Goal: Task Accomplishment & Management: Complete application form

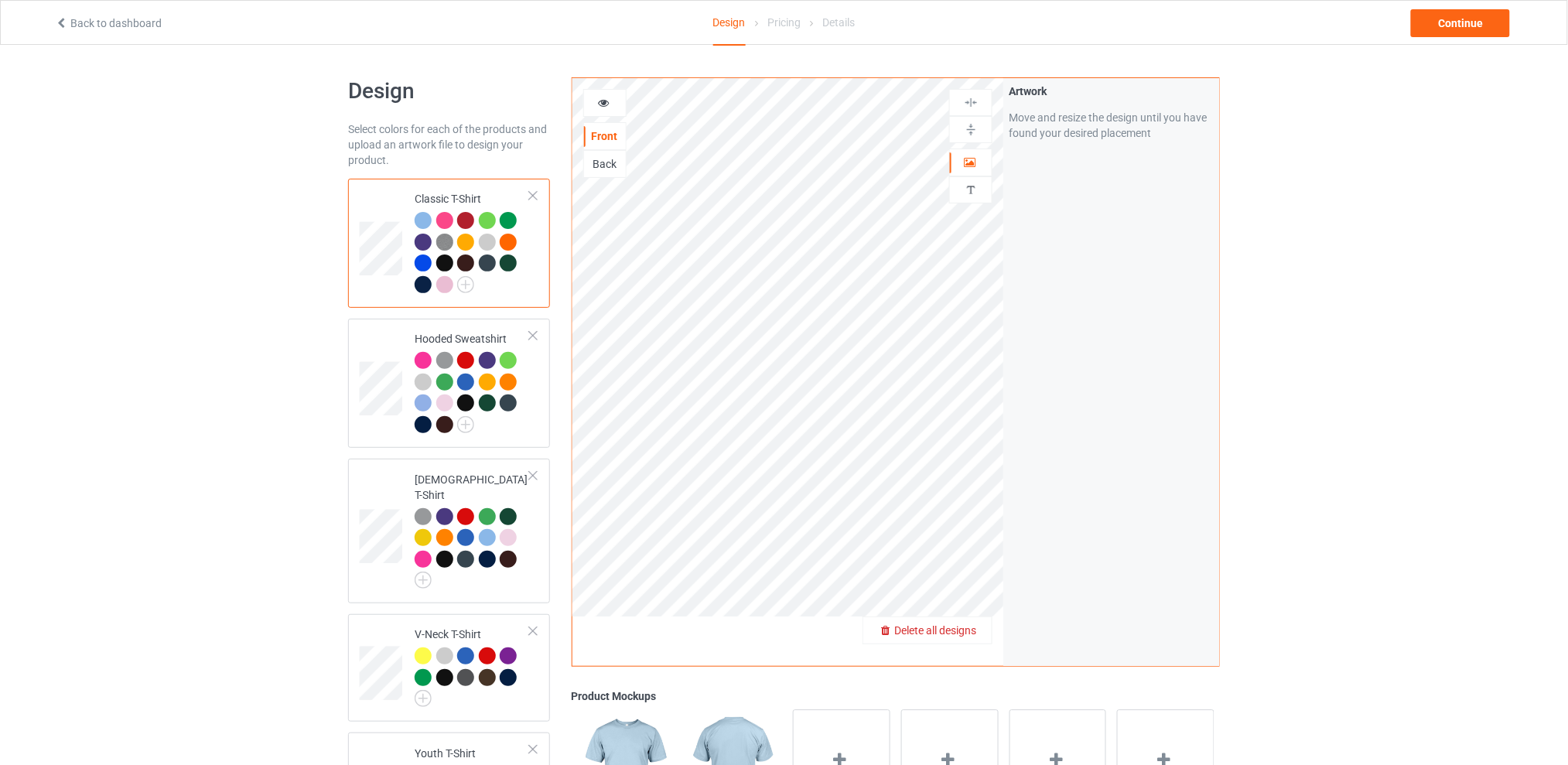
click at [971, 625] on span "Delete all designs" at bounding box center [934, 630] width 82 height 12
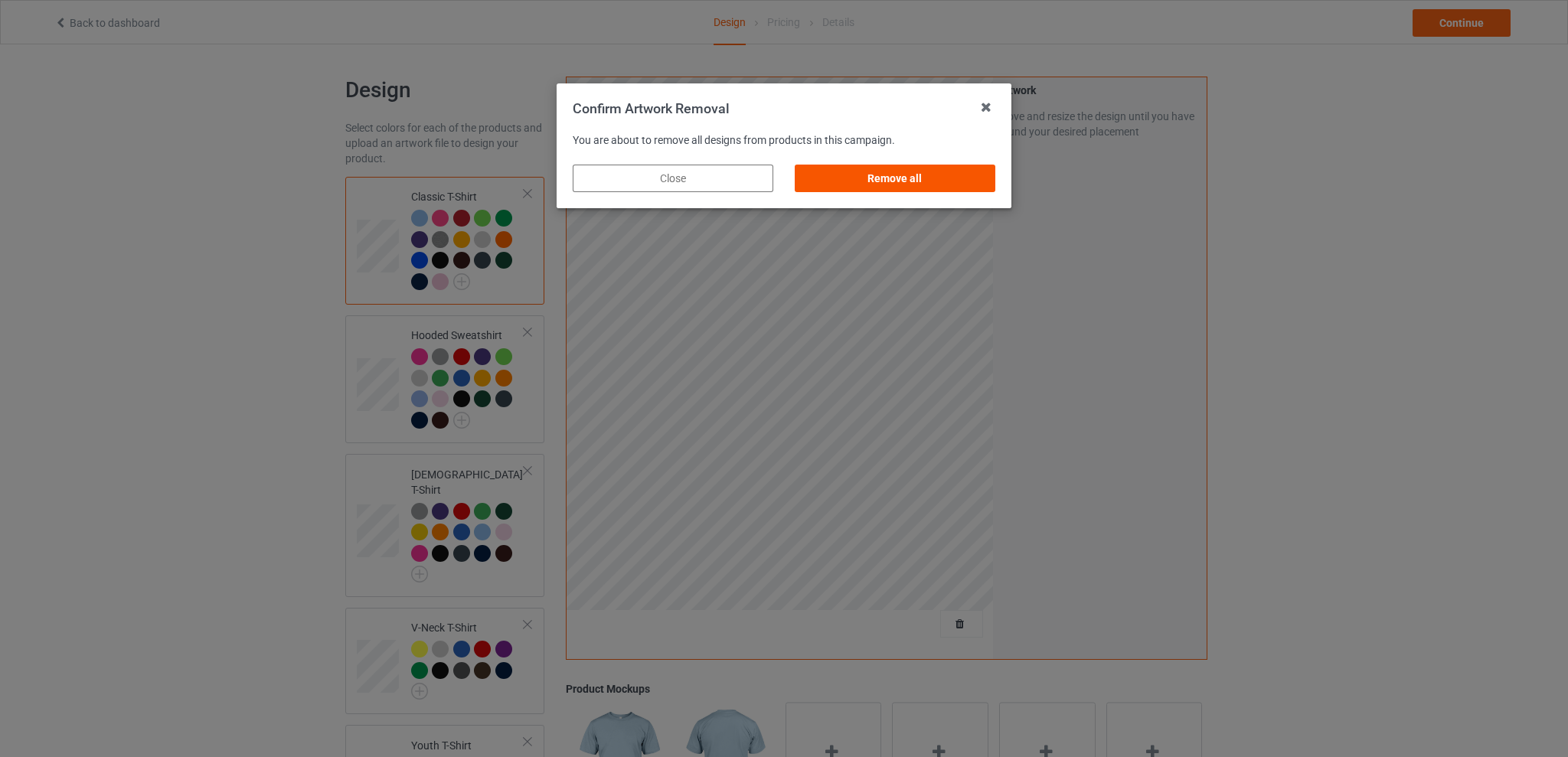
click at [900, 182] on div "Remove all" at bounding box center [895, 179] width 201 height 28
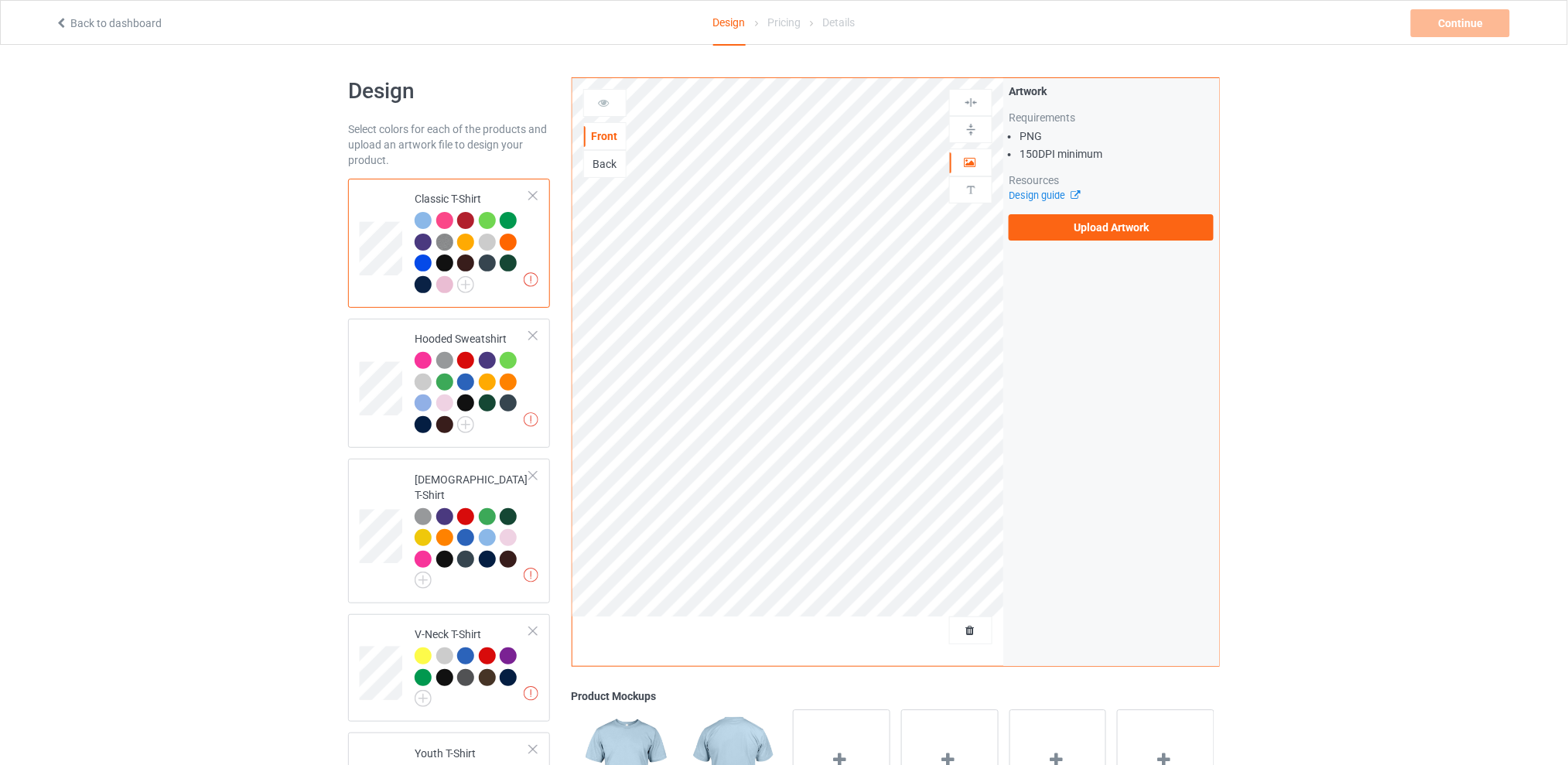
click at [611, 165] on div "Back" at bounding box center [604, 164] width 41 height 15
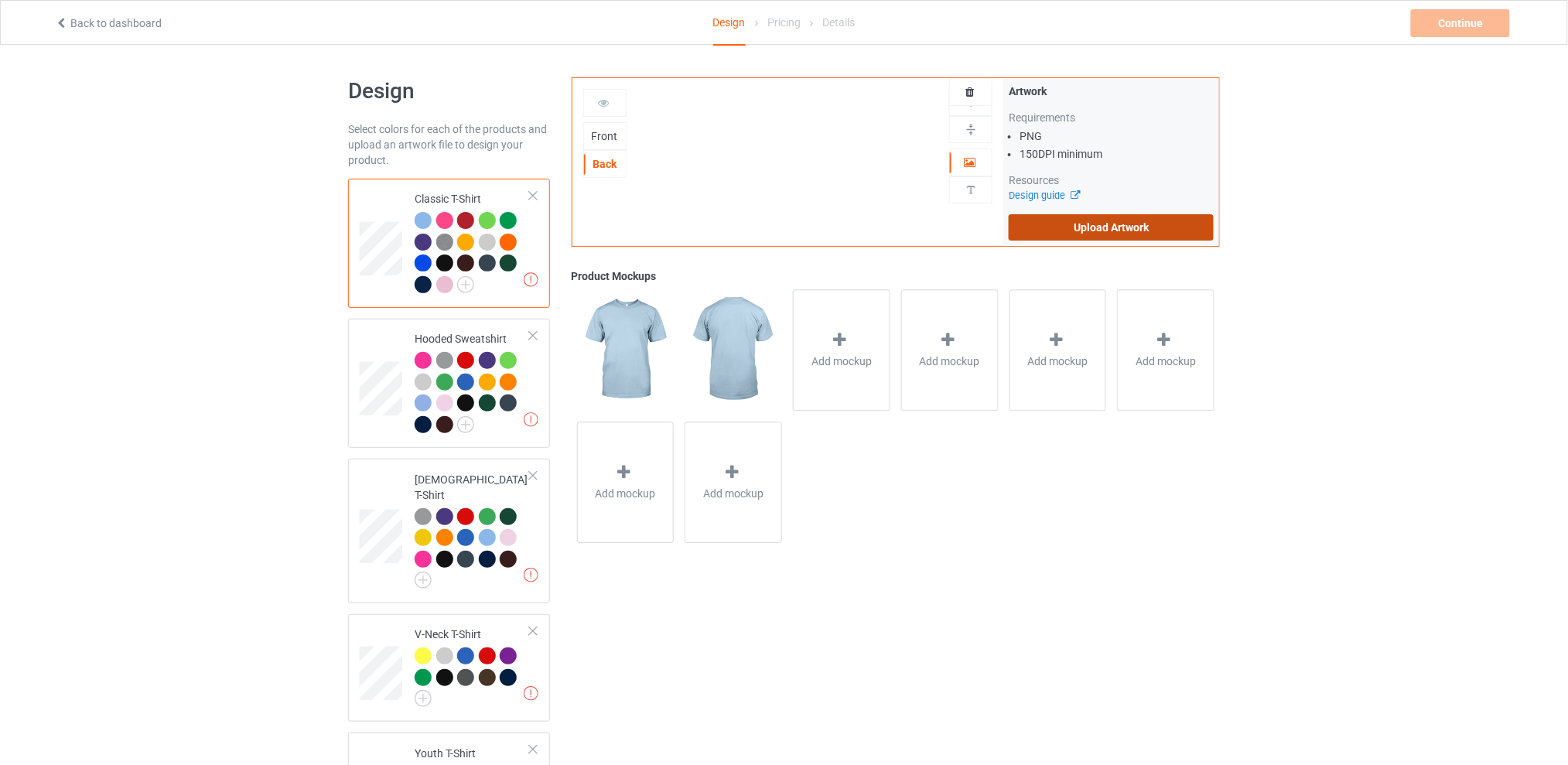
click at [1076, 223] on label "Upload Artwork" at bounding box center [1111, 227] width 205 height 26
click at [0, 0] on input "Upload Artwork" at bounding box center [0, 0] width 0 height 0
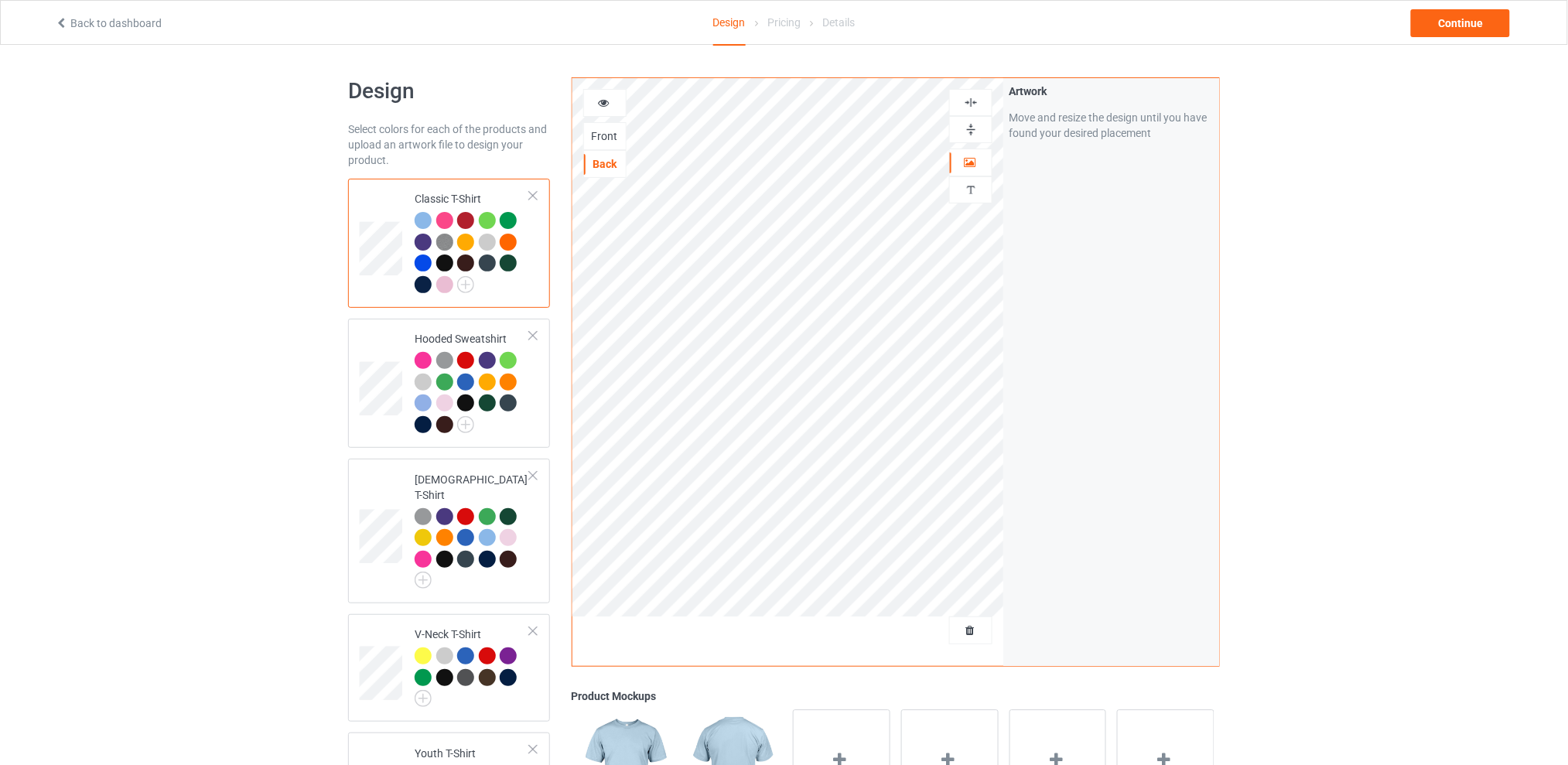
click at [1416, 355] on div "Design Select colors for each of the products and upload an artwork file to des…" at bounding box center [784, 635] width 1568 height 1180
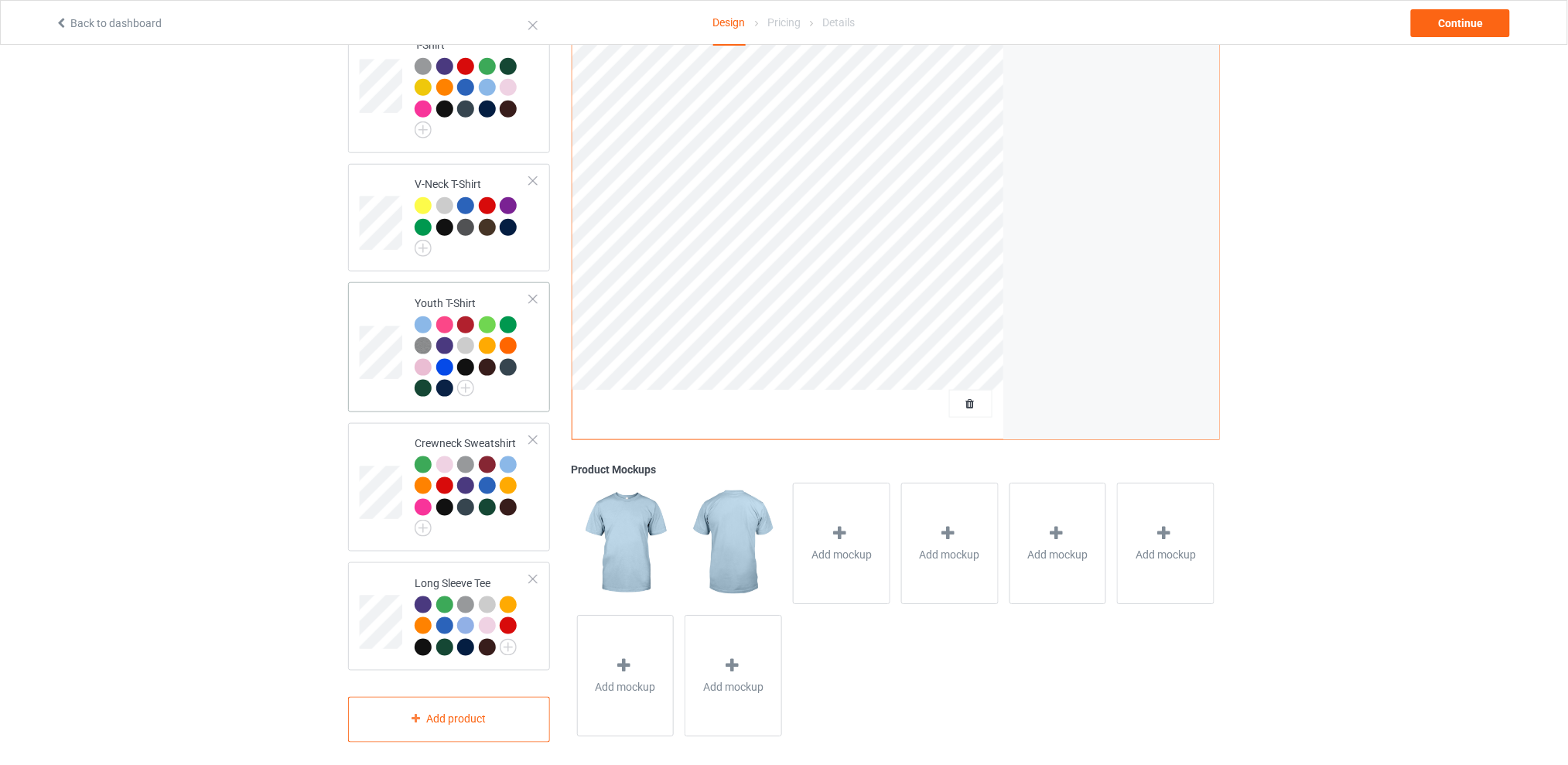
scroll to position [141, 0]
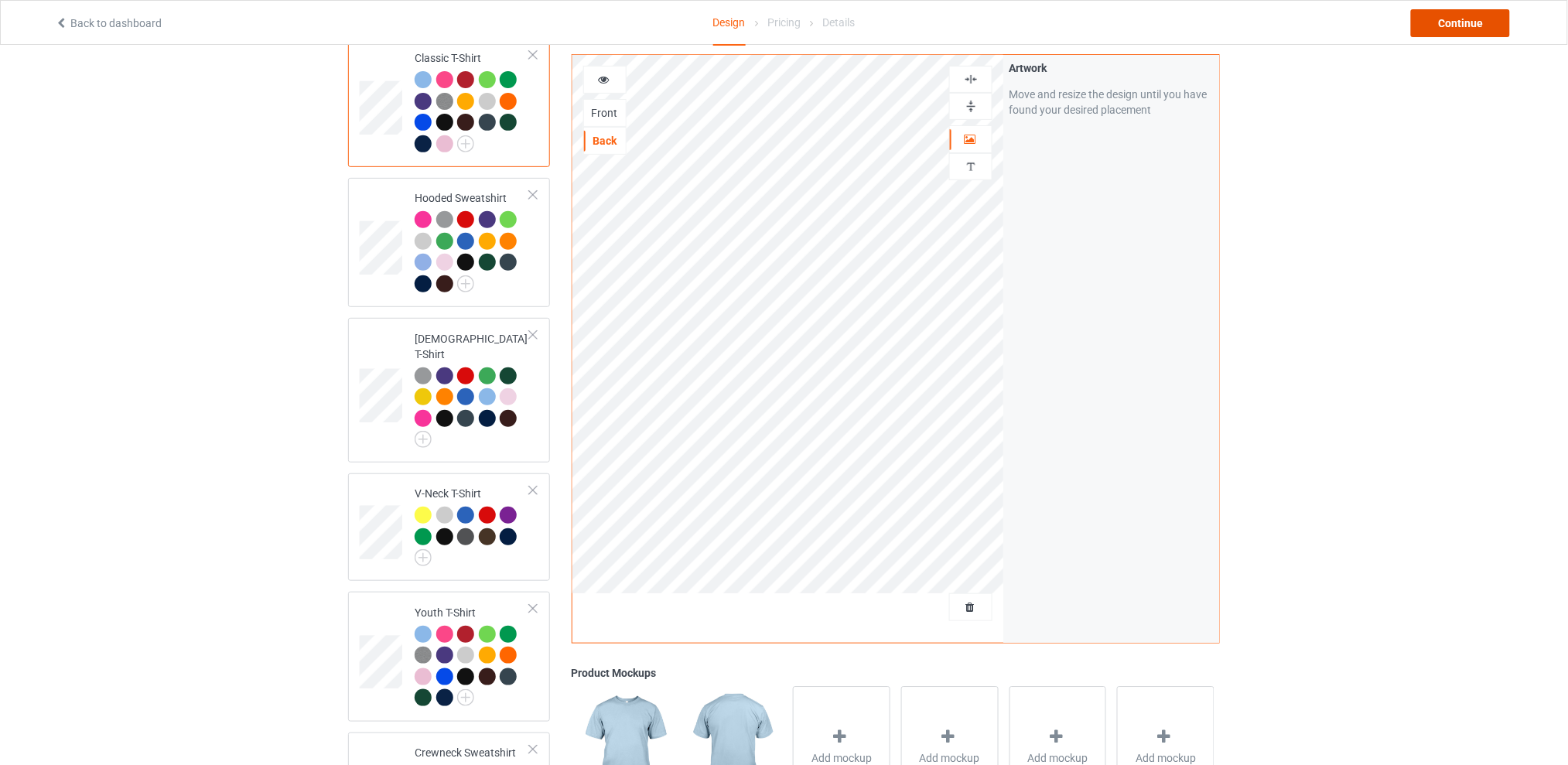
click at [1442, 26] on div "Continue" at bounding box center [1460, 23] width 99 height 28
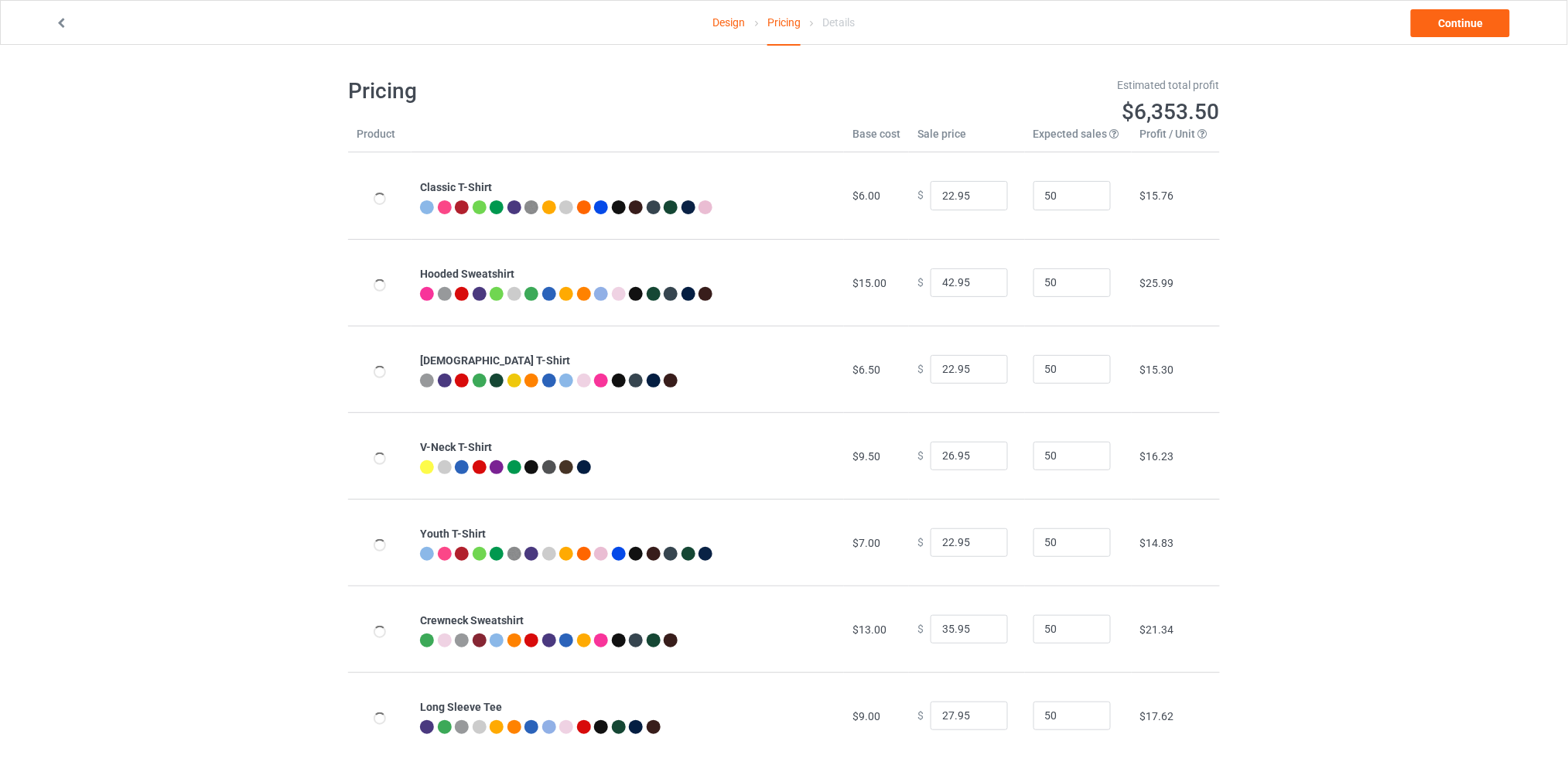
click at [1437, 37] on div "Design Pricing Details Continue" at bounding box center [784, 23] width 1480 height 43
click at [1449, 23] on link "Continue" at bounding box center [1460, 23] width 99 height 28
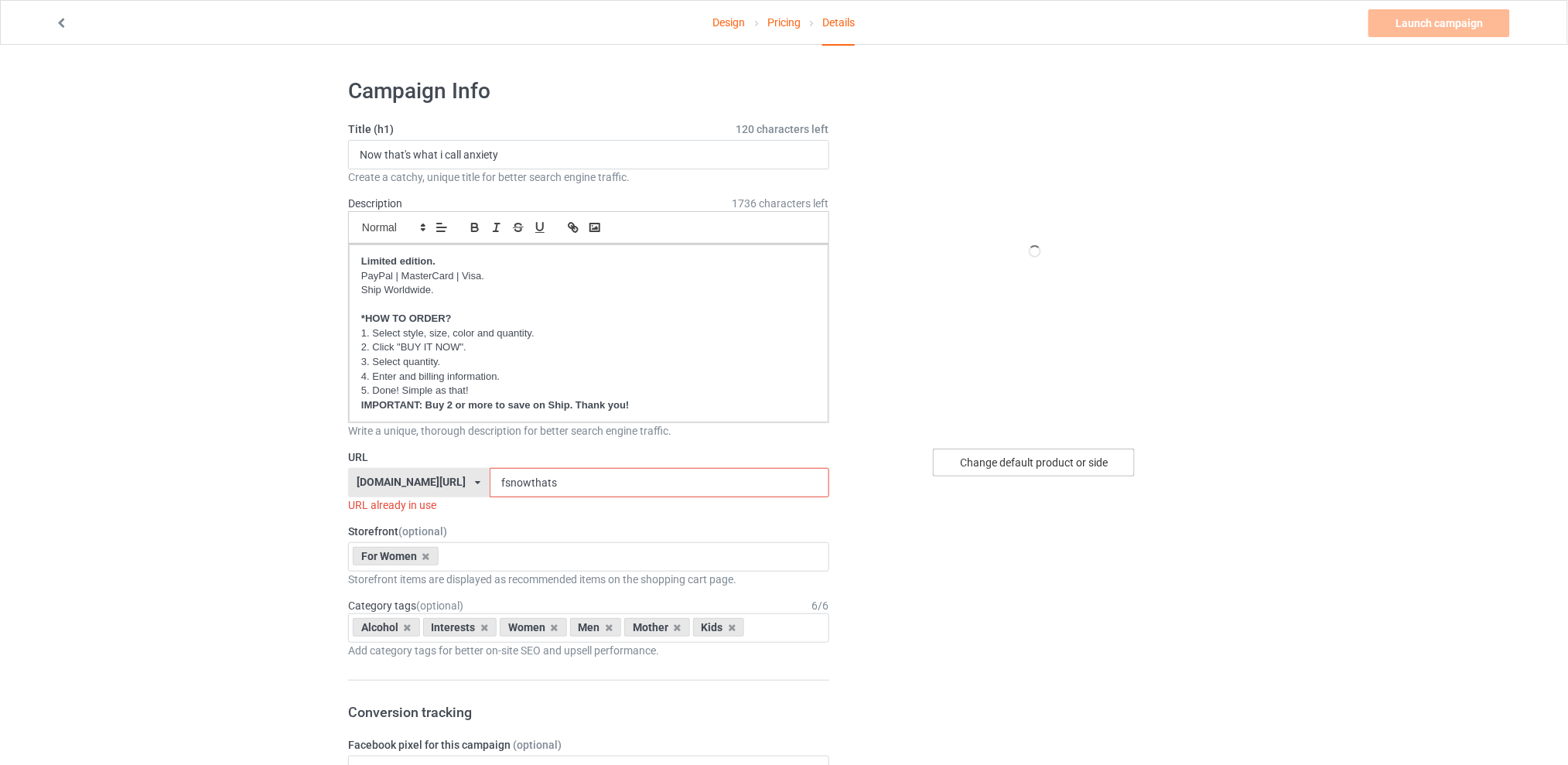
click at [991, 456] on div "Change default product or side" at bounding box center [1033, 462] width 202 height 28
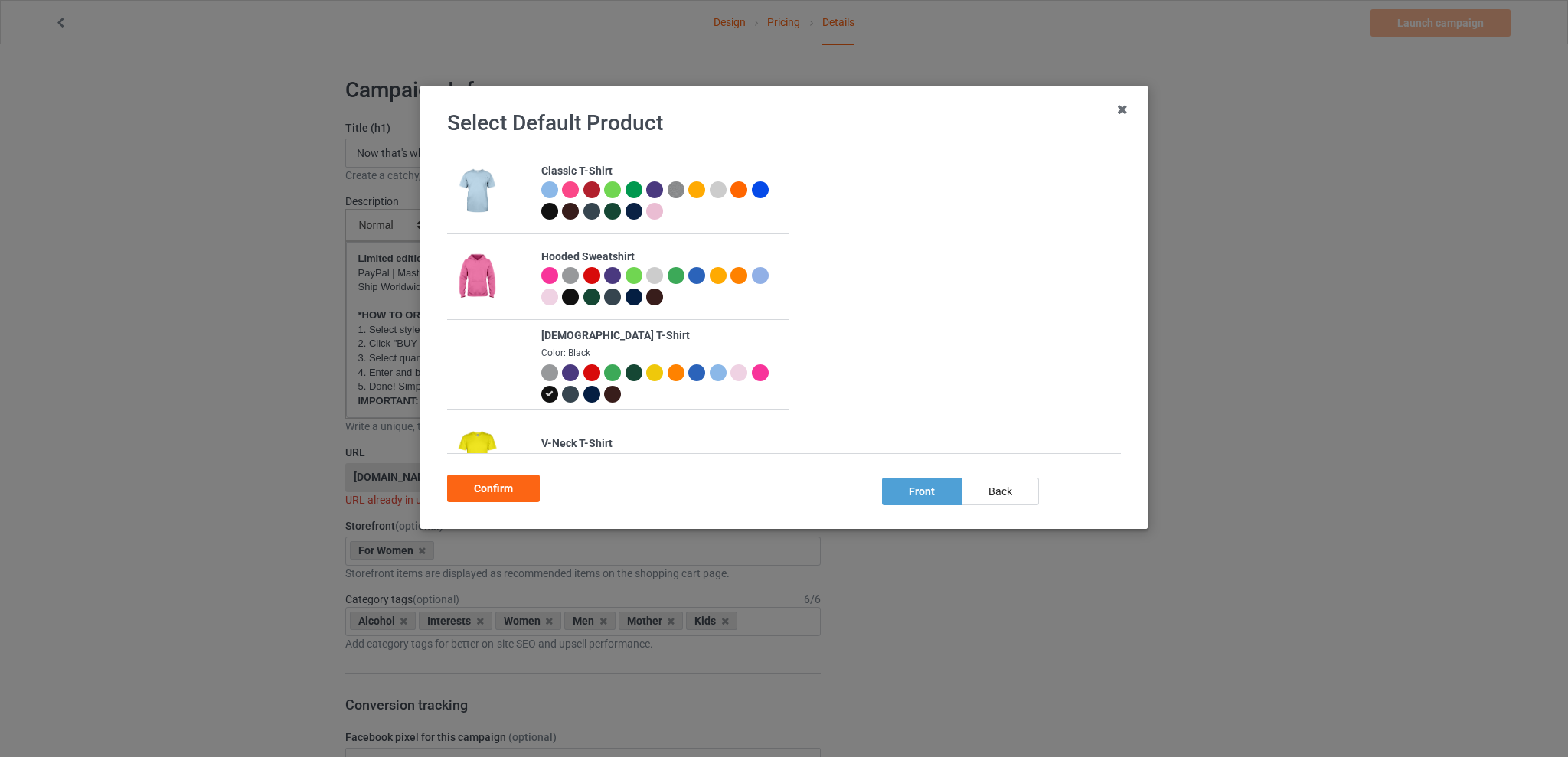
click at [567, 370] on div at bounding box center [570, 373] width 17 height 17
click at [693, 371] on div at bounding box center [697, 373] width 17 height 17
click at [1009, 487] on div "back" at bounding box center [999, 491] width 77 height 28
drag, startPoint x: 508, startPoint y: 485, endPoint x: 510, endPoint y: 456, distance: 29.1
click at [508, 485] on div "Confirm" at bounding box center [494, 488] width 93 height 28
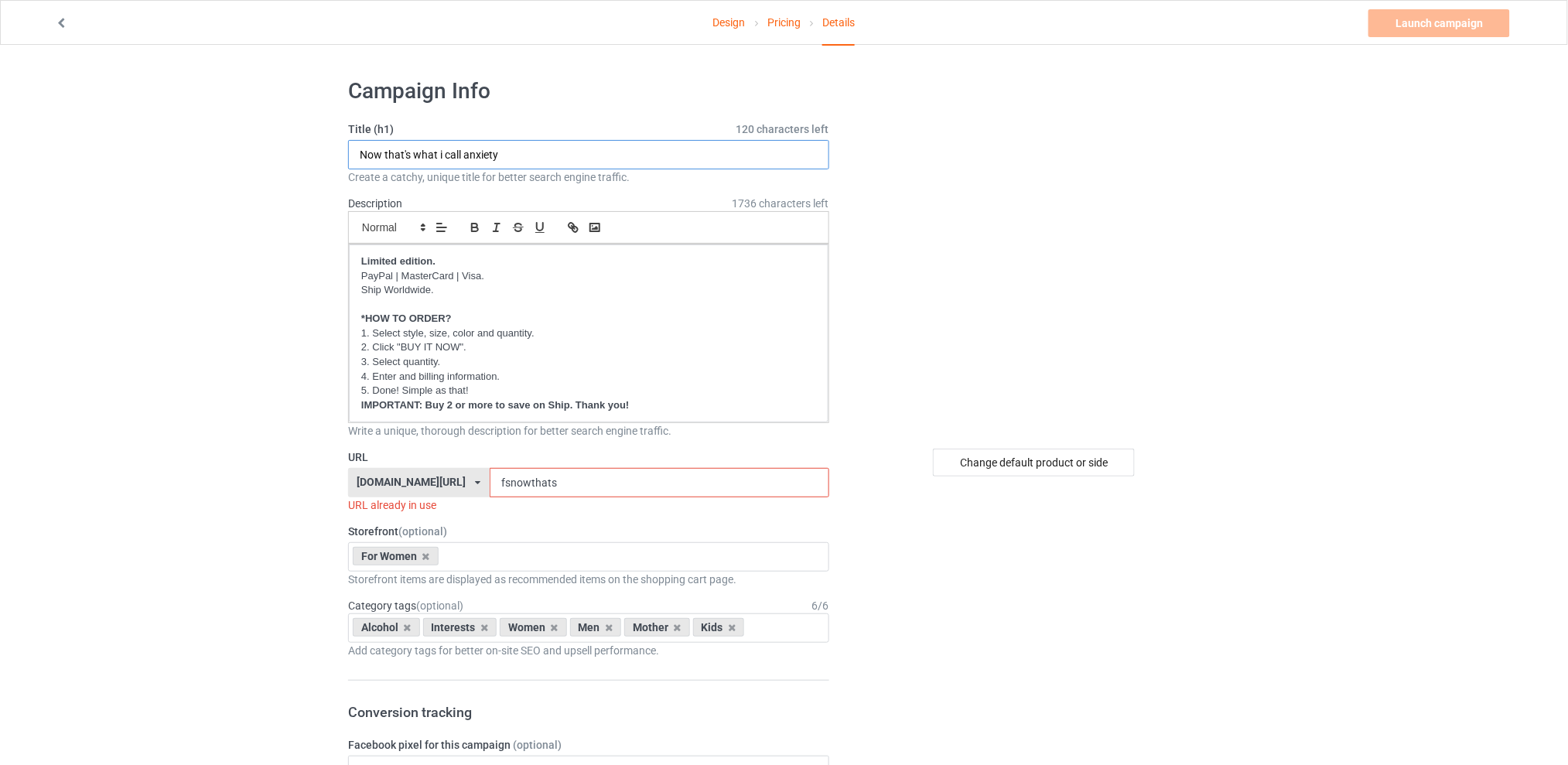
drag, startPoint x: 510, startPoint y: 154, endPoint x: 290, endPoint y: 155, distance: 220.0
type input "I was raised not to throw the first punch"
drag, startPoint x: 550, startPoint y: 484, endPoint x: 492, endPoint y: 484, distance: 58.0
click at [492, 484] on div "[DOMAIN_NAME][URL] [DOMAIN_NAME][URL] [DOMAIN_NAME][URL] [DOMAIN_NAME][URL] 5d7…" at bounding box center [588, 482] width 481 height 29
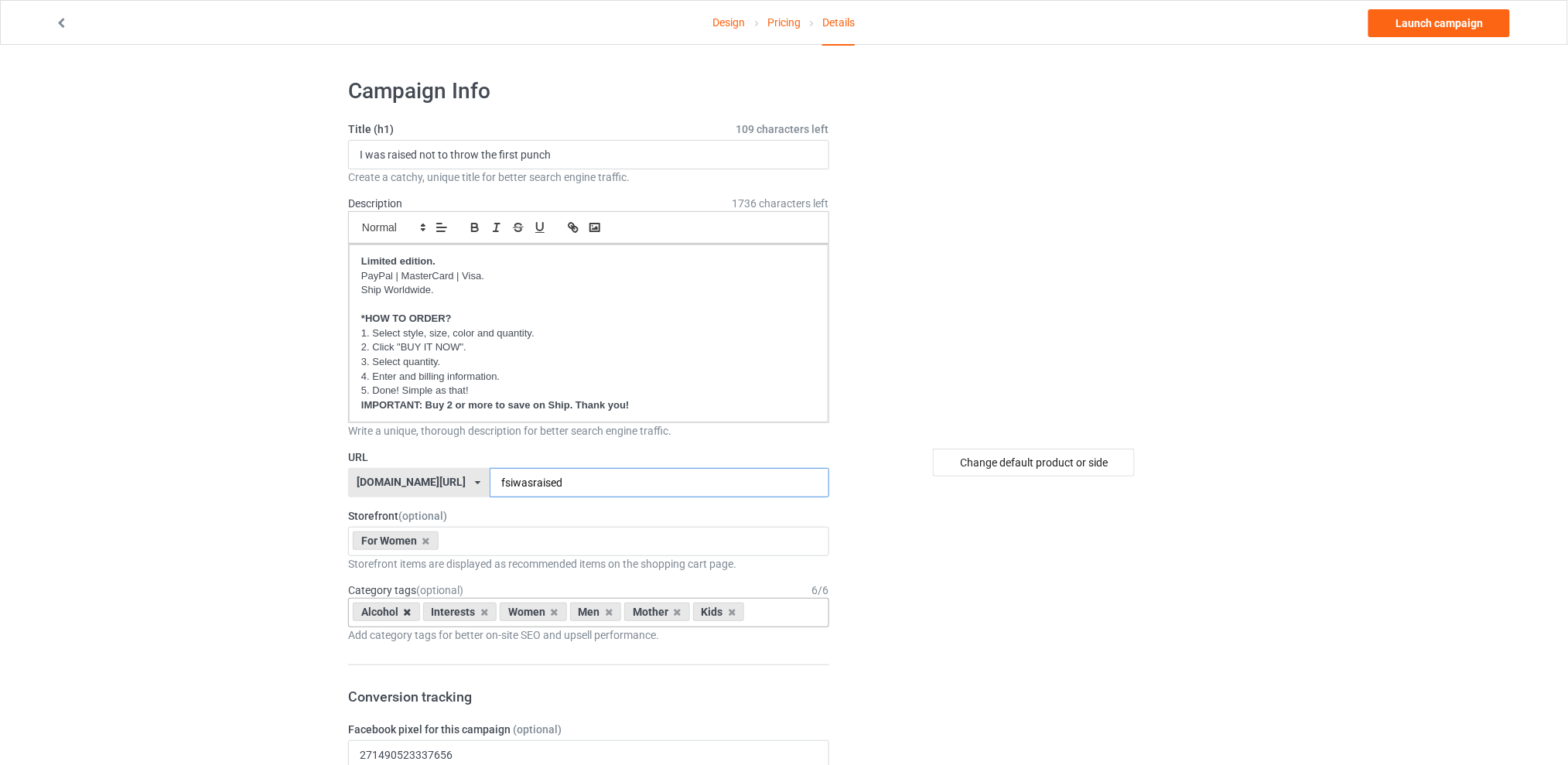
type input "fsiwasraised"
click at [405, 613] on icon at bounding box center [407, 612] width 8 height 10
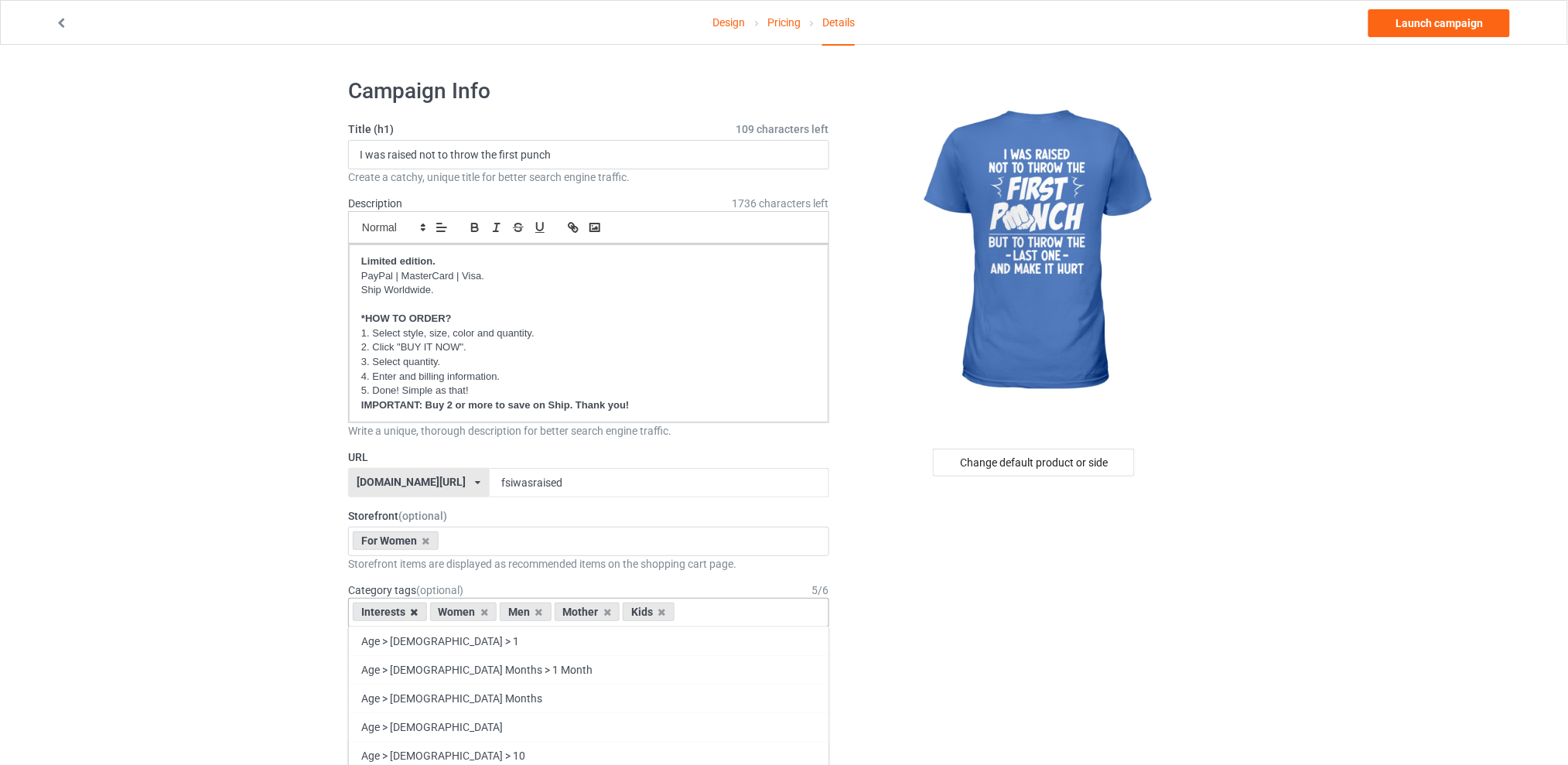
click at [411, 613] on icon at bounding box center [415, 612] width 8 height 10
click at [461, 614] on icon at bounding box center [462, 612] width 8 height 10
click at [472, 612] on icon at bounding box center [476, 612] width 8 height 10
click at [460, 611] on icon at bounding box center [462, 612] width 8 height 10
click at [1431, 22] on link "Launch campaign" at bounding box center [1439, 23] width 142 height 28
